Goal: Task Accomplishment & Management: Manage account settings

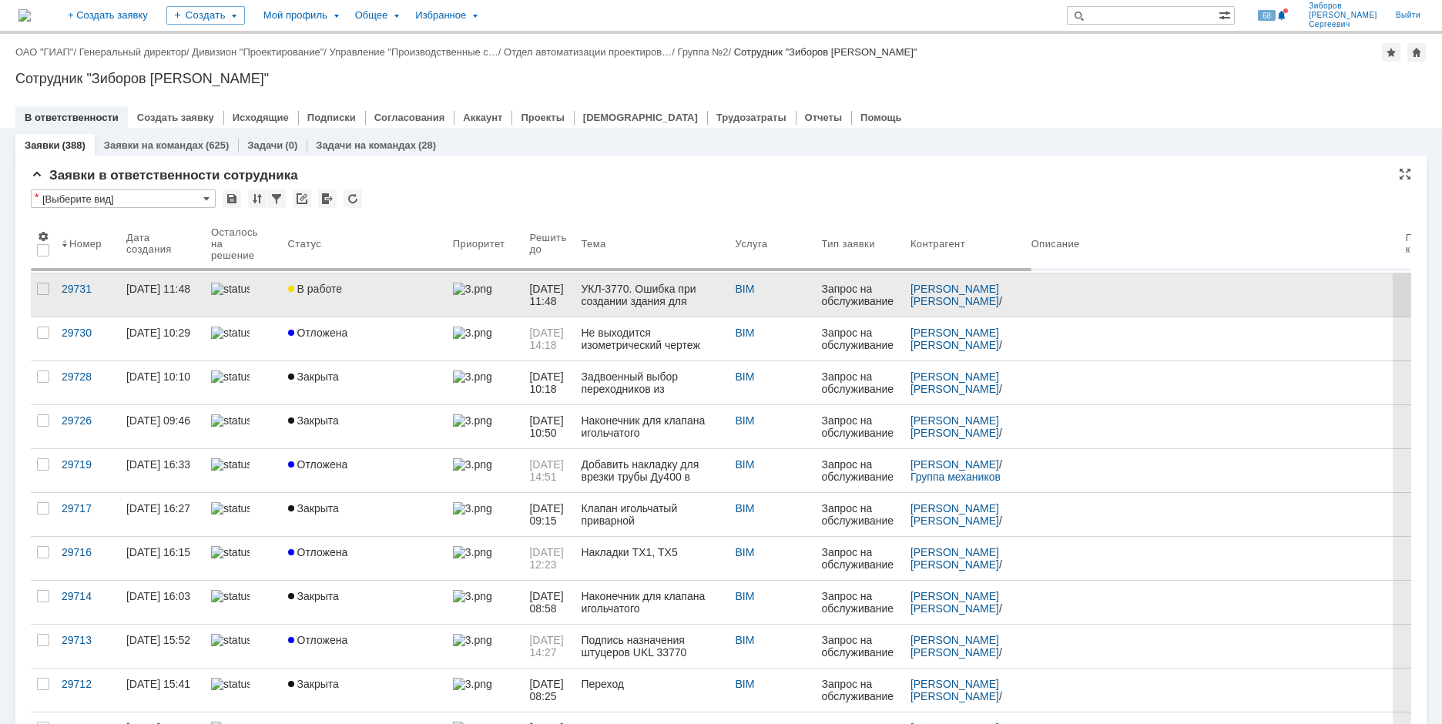
click at [396, 284] on div "В работе" at bounding box center [364, 289] width 153 height 12
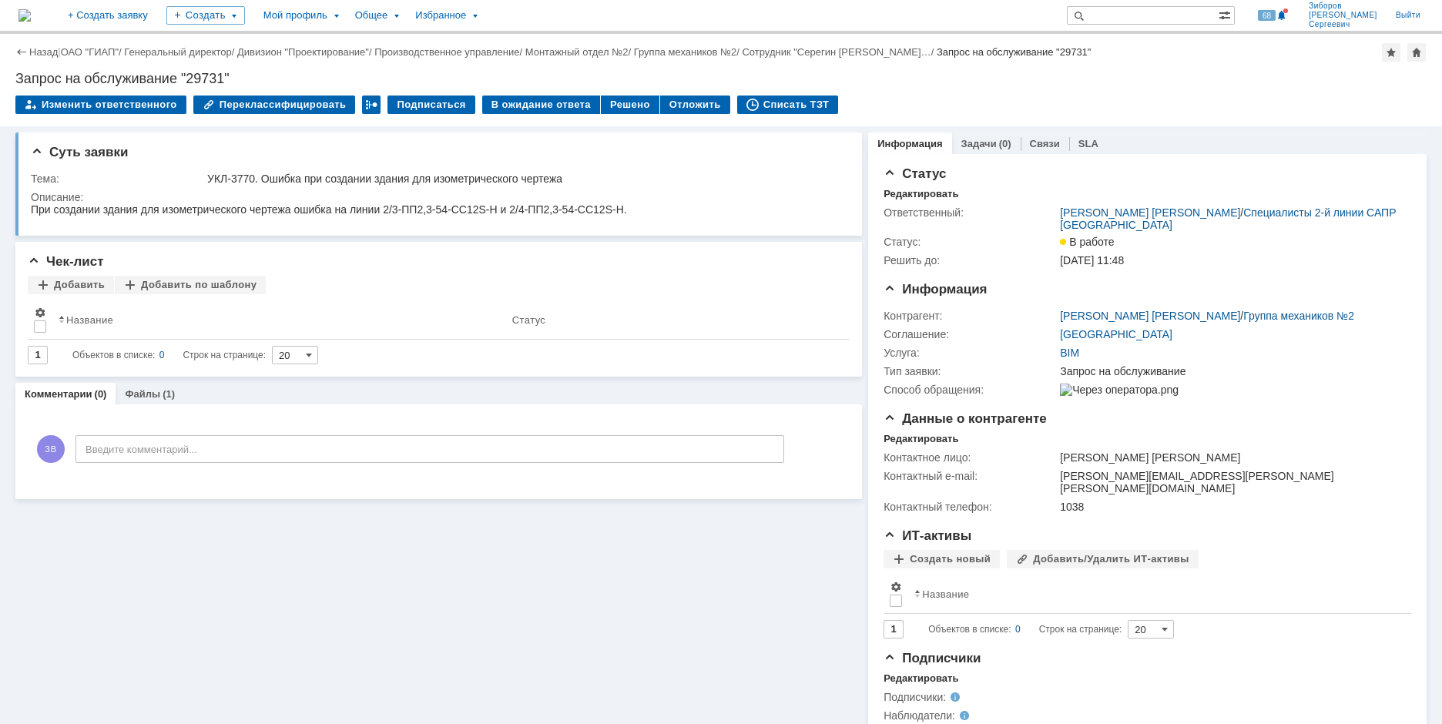
click at [31, 11] on img at bounding box center [24, 15] width 12 height 12
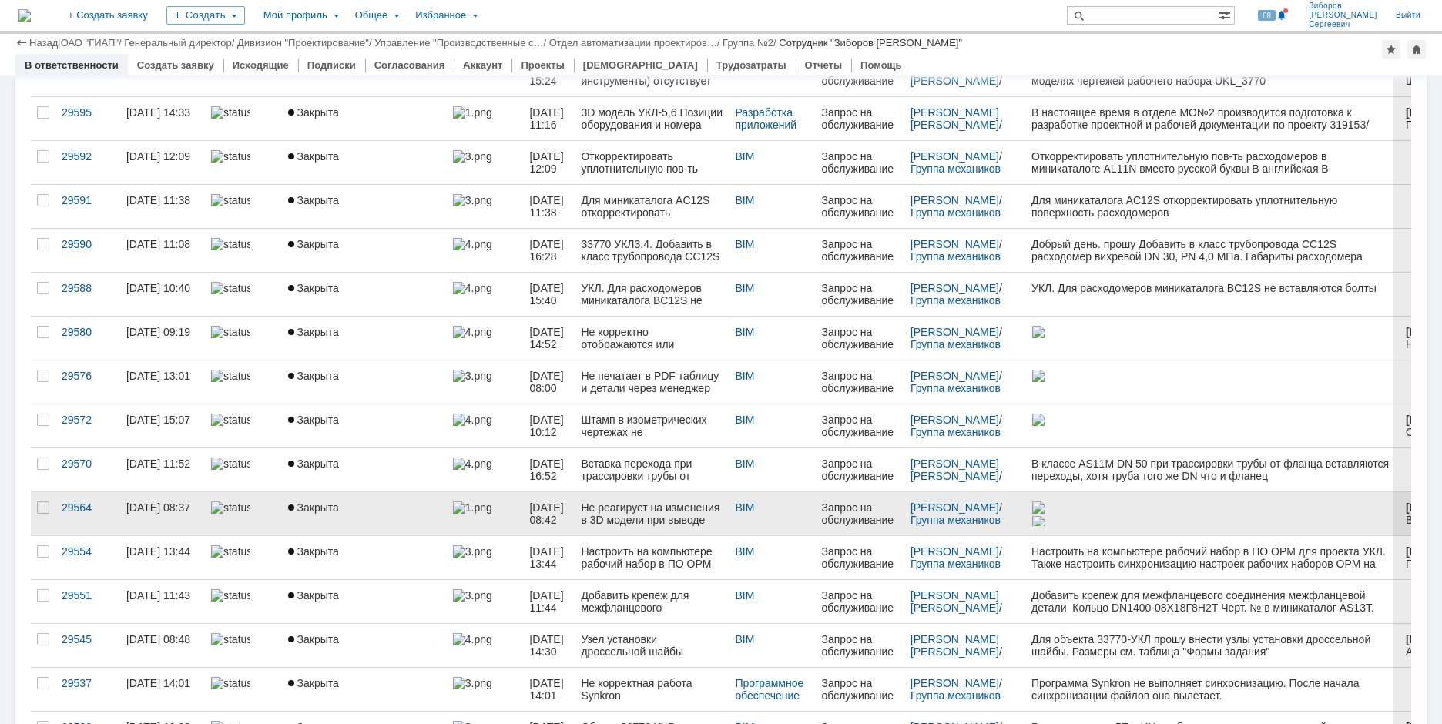
click at [635, 519] on div "Не реагирует на изменения в 3D модели при выводе изометрический чертежей" at bounding box center [652, 513] width 142 height 25
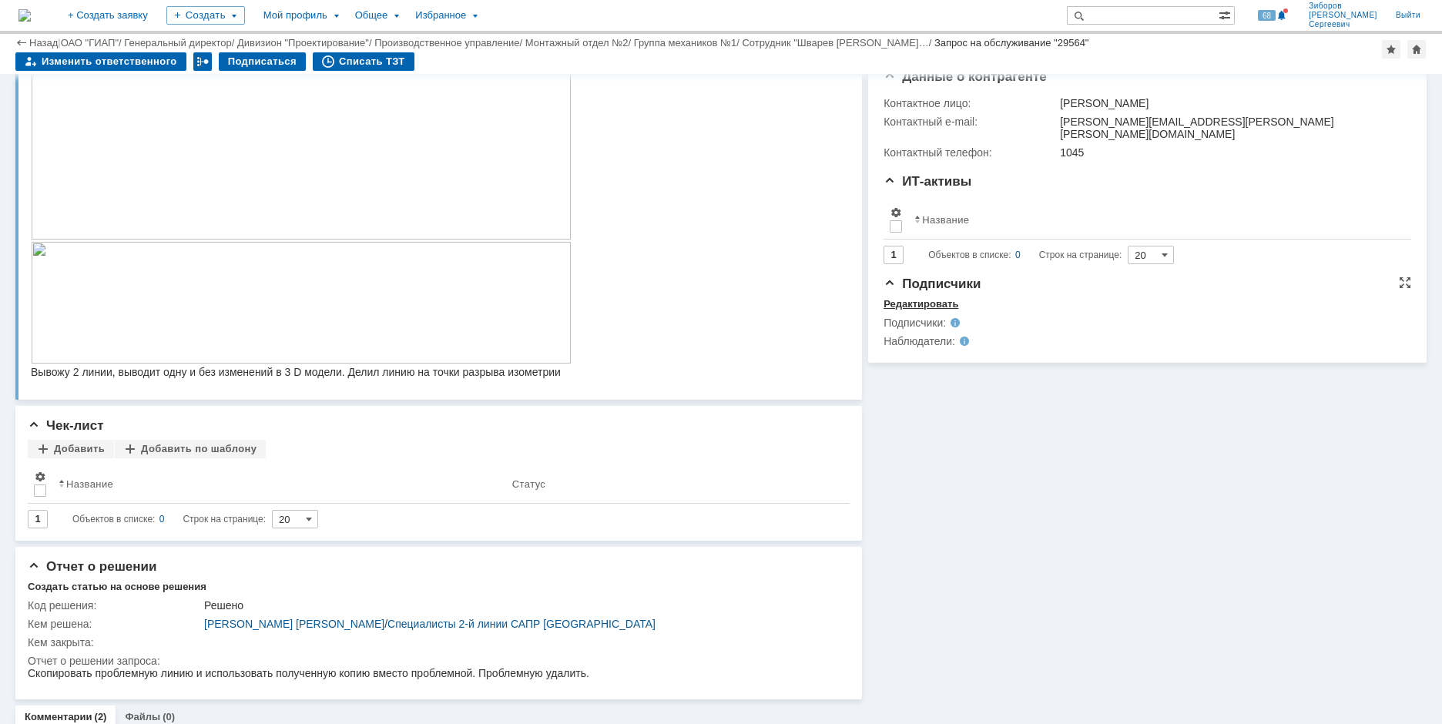
click at [915, 307] on div "Редактировать" at bounding box center [920, 304] width 75 height 12
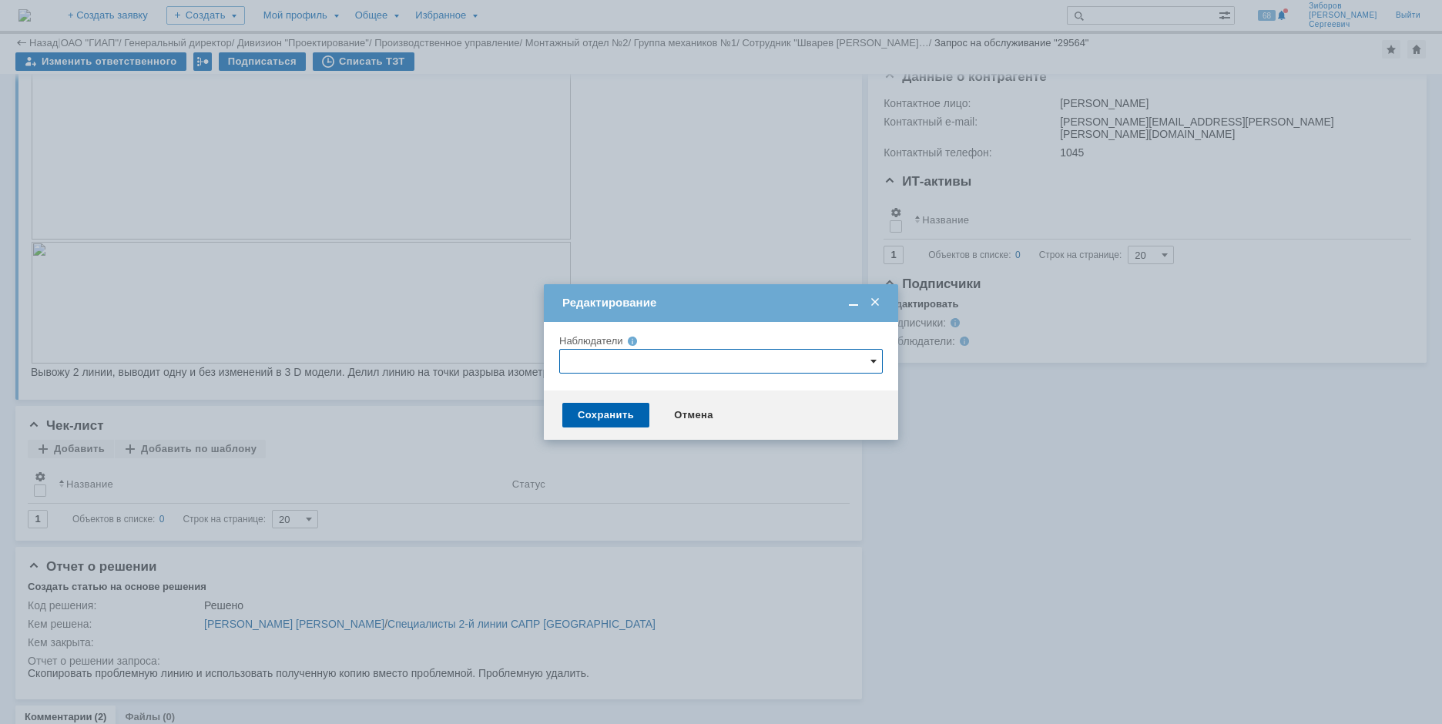
click at [874, 356] on span at bounding box center [873, 361] width 6 height 12
click at [659, 354] on input "text" at bounding box center [721, 361] width 324 height 25
click at [699, 554] on span at bounding box center [699, 550] width 0 height 8
click at [688, 554] on input "[PERSON_NAME] [PERSON_NAME]" at bounding box center [687, 553] width 10 height 10
type input "[PERSON_NAME] [PERSON_NAME]"
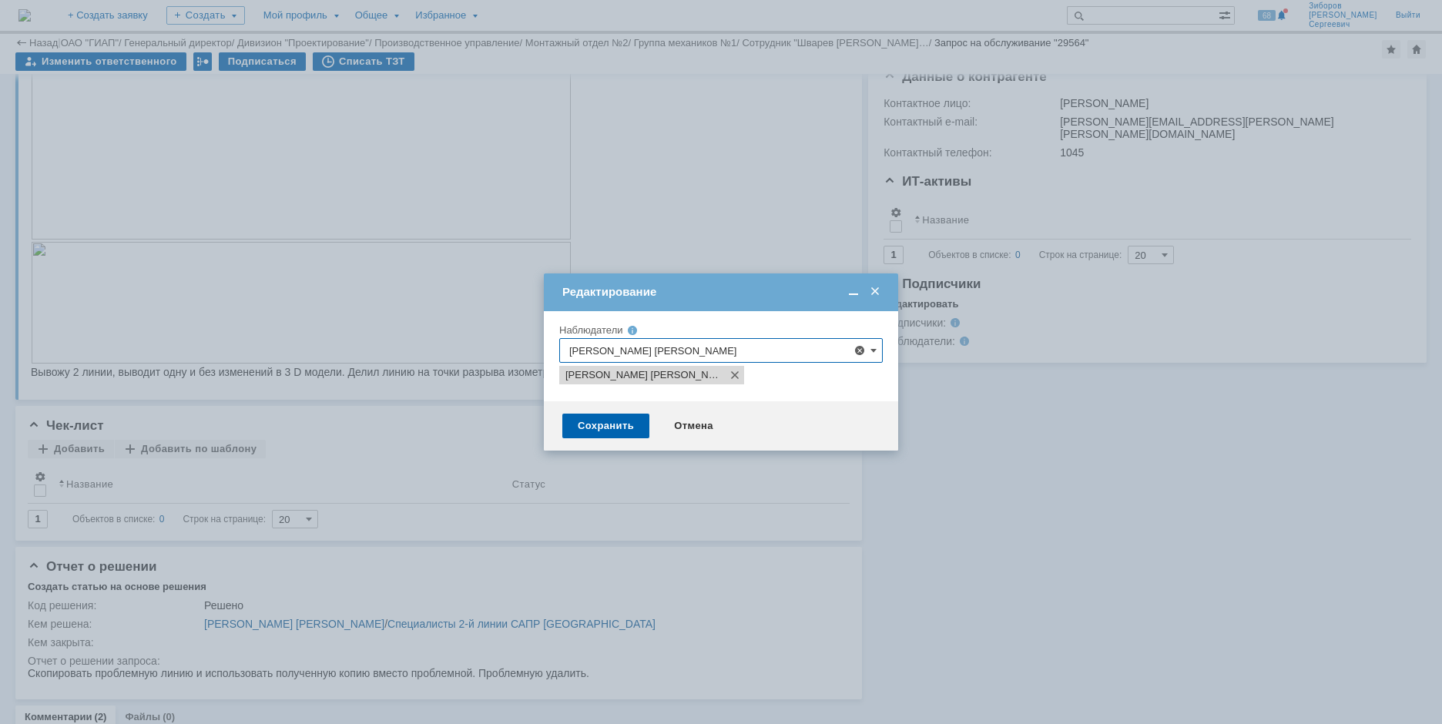
click at [1000, 545] on div at bounding box center [721, 362] width 1442 height 724
click at [604, 427] on div "Сохранить" at bounding box center [605, 426] width 87 height 25
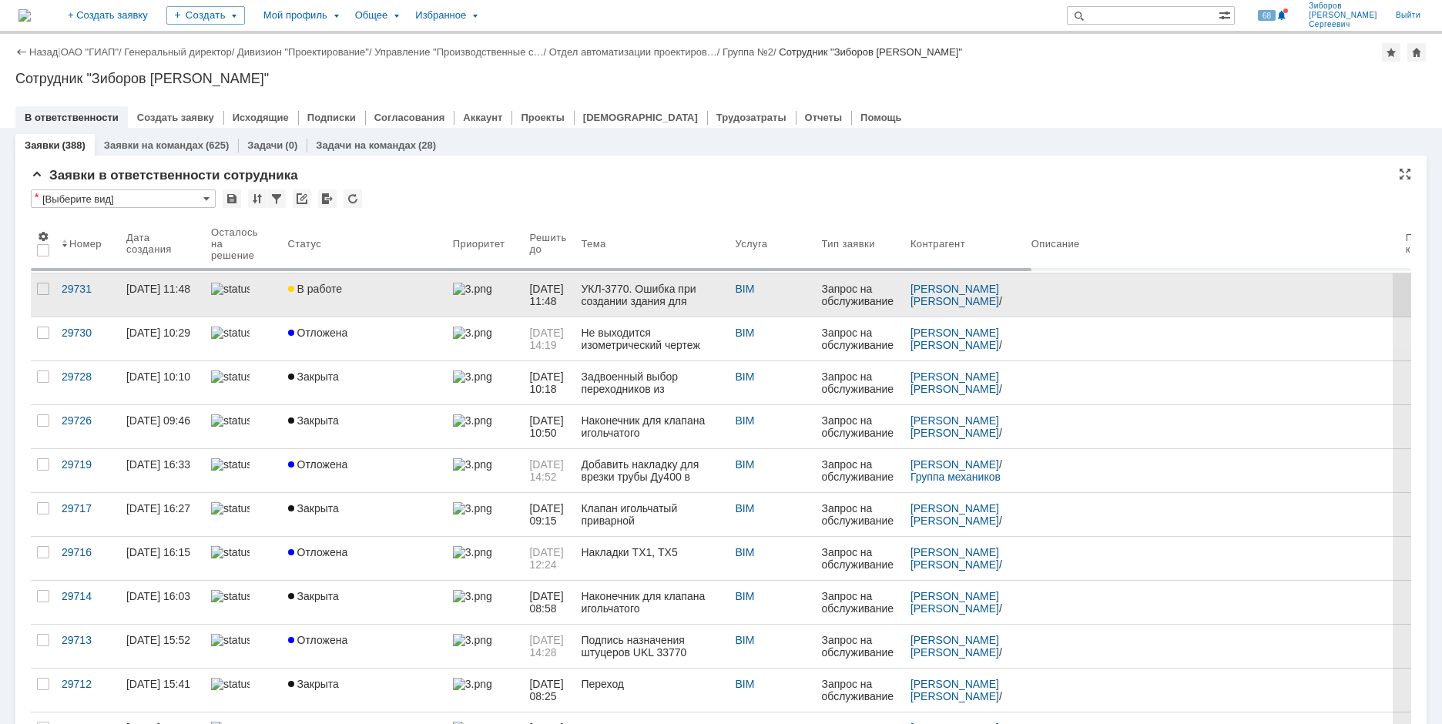
click at [339, 278] on link "В работе" at bounding box center [364, 294] width 165 height 43
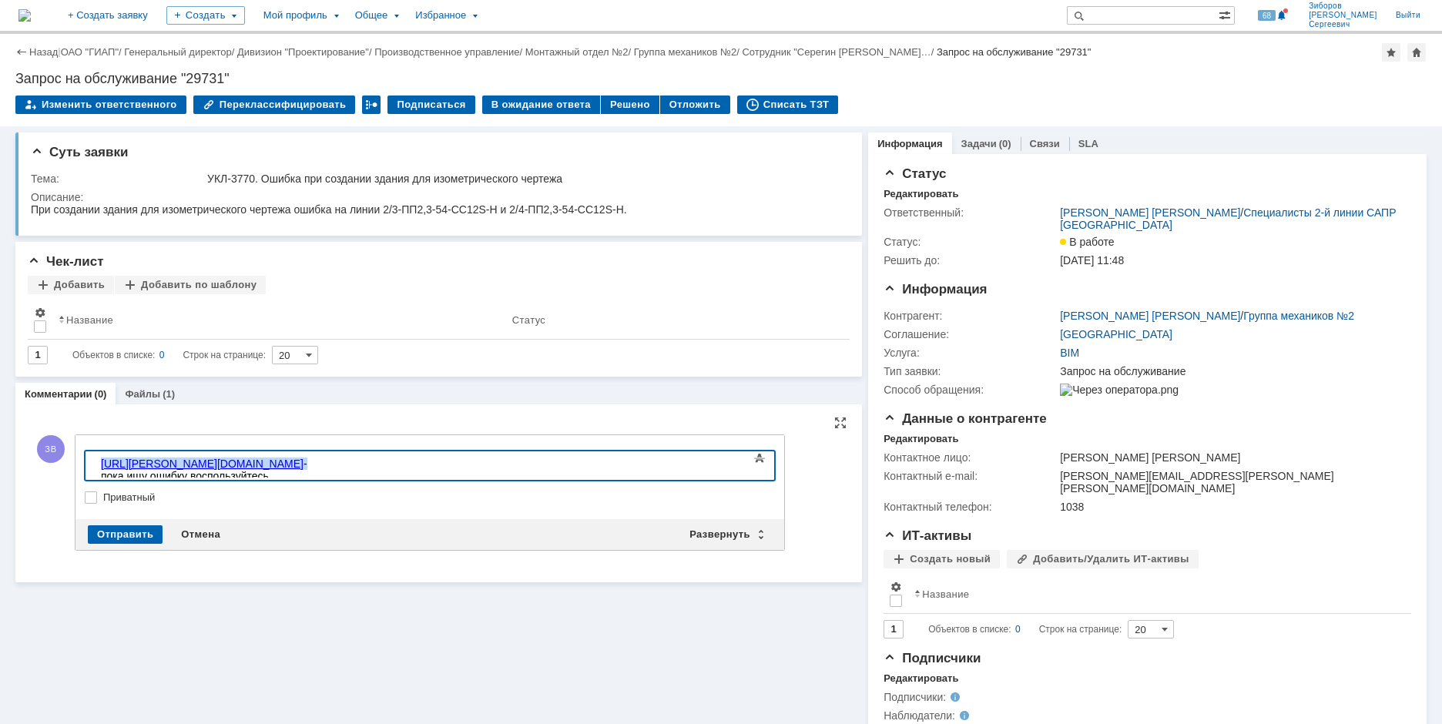
drag, startPoint x: 416, startPoint y: 466, endPoint x: 157, endPoint y: 918, distance: 521.0
click at [95, 466] on html "[URL][PERSON_NAME][DOMAIN_NAME] - пока ищу ошибку воспользуйтесь решением отсюд…" at bounding box center [210, 475] width 231 height 49
click at [116, 534] on div "Отправить" at bounding box center [125, 534] width 75 height 18
